Goal: Task Accomplishment & Management: Complete application form

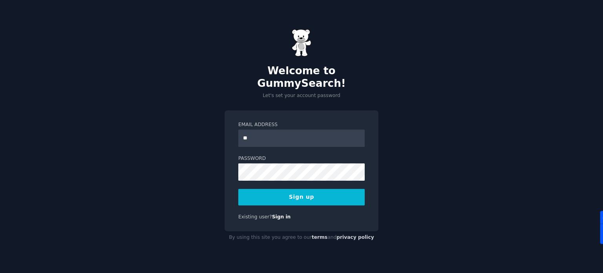
type input "**********"
click at [299, 191] on button "Sign up" at bounding box center [301, 197] width 126 height 16
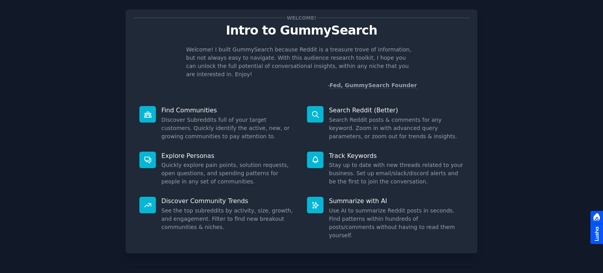
scroll to position [34, 0]
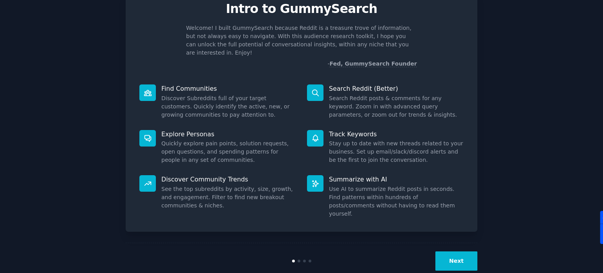
click at [443, 251] on button "Next" at bounding box center [456, 260] width 42 height 19
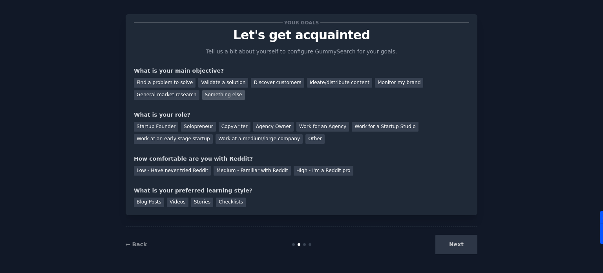
click at [202, 95] on div "Something else" at bounding box center [223, 95] width 43 height 10
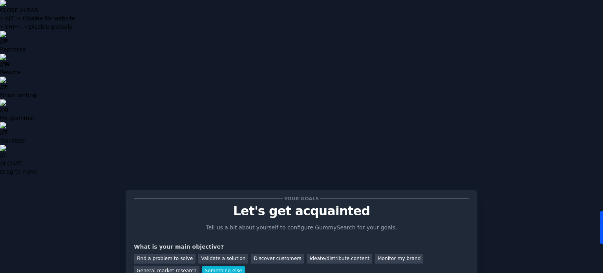
scroll to position [34, 0]
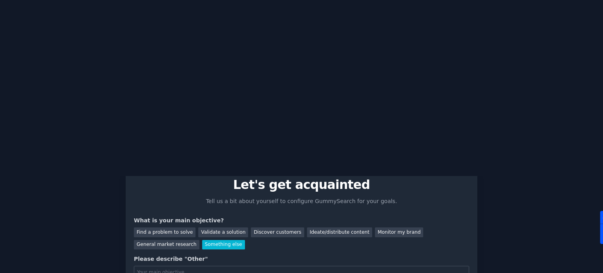
drag, startPoint x: 441, startPoint y: 248, endPoint x: 464, endPoint y: 249, distance: 23.2
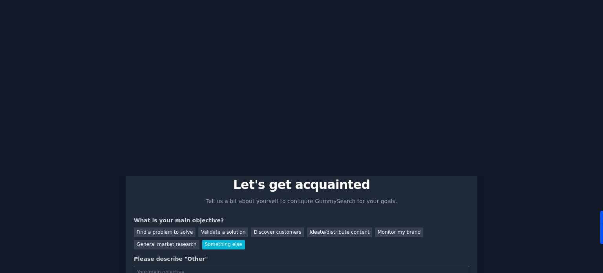
click at [215, 227] on div "Validate a solution" at bounding box center [223, 232] width 50 height 10
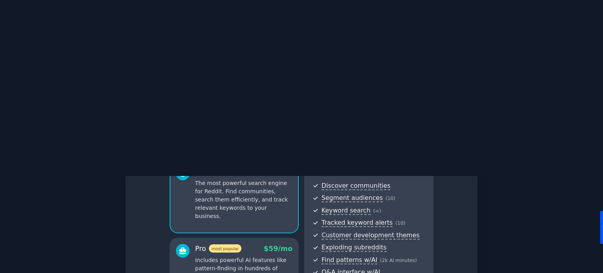
scroll to position [99, 0]
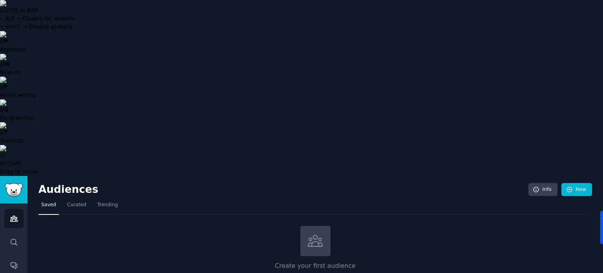
type input "Condroprotector"
